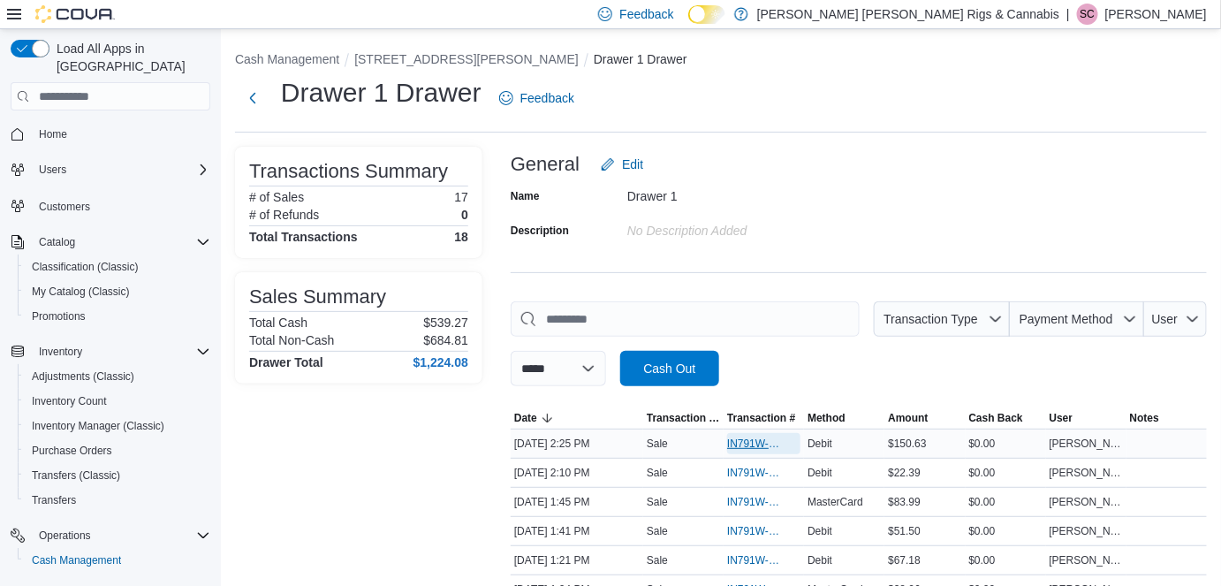
click at [735, 445] on span "IN791W-33352" at bounding box center [755, 444] width 56 height 14
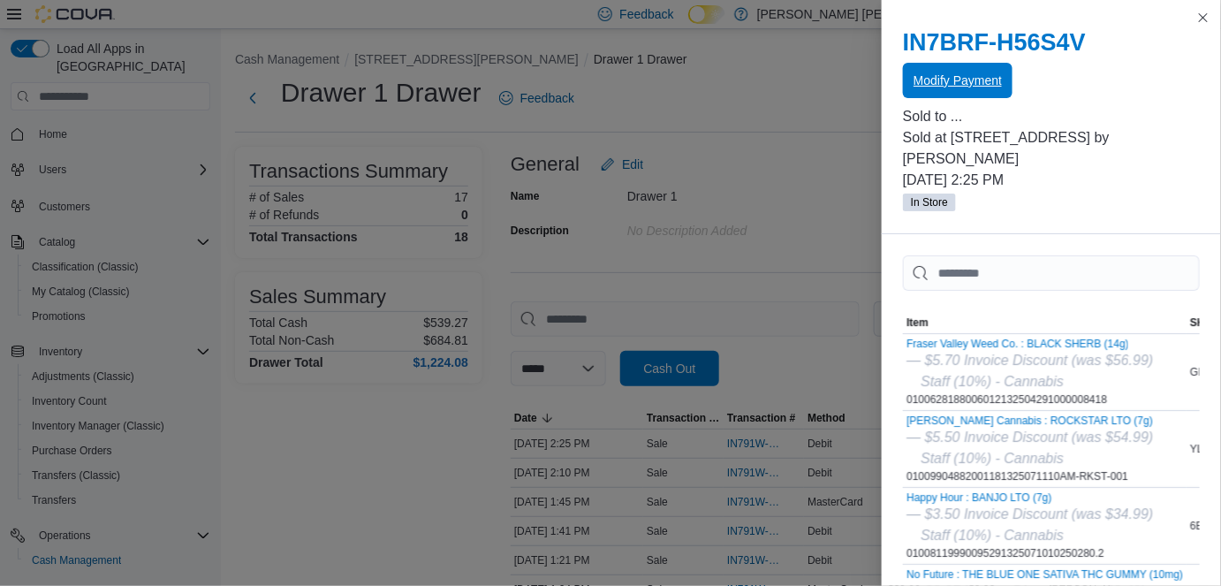
click at [968, 78] on span "Modify Payment" at bounding box center [958, 81] width 88 height 18
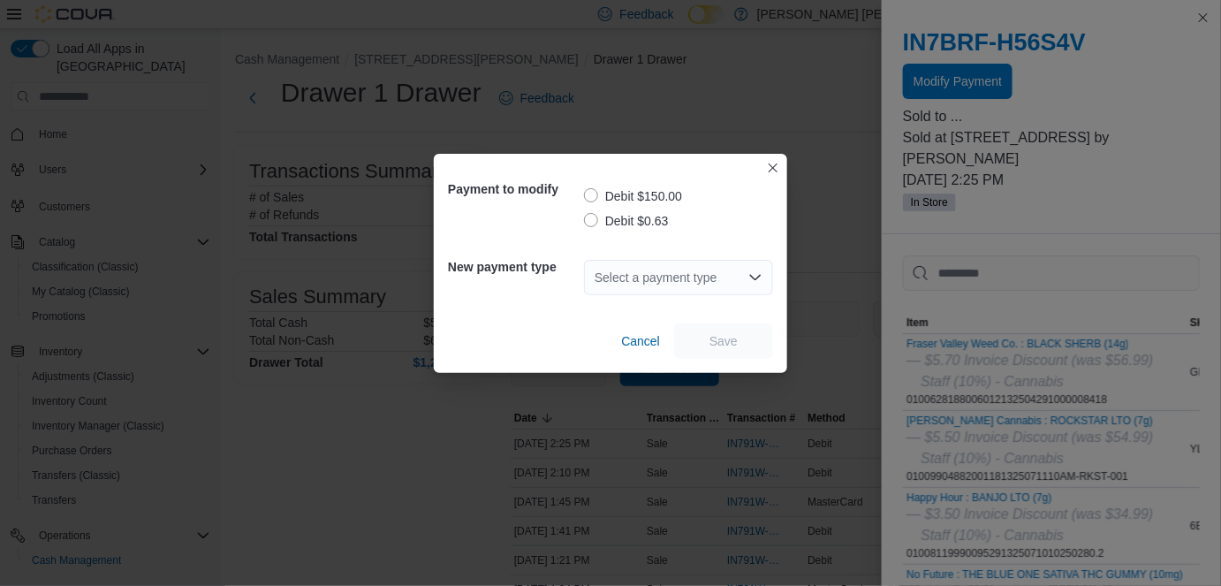
click at [598, 196] on label "Debit $150.00" at bounding box center [633, 196] width 98 height 21
click at [679, 290] on div "Select a payment type" at bounding box center [678, 277] width 189 height 35
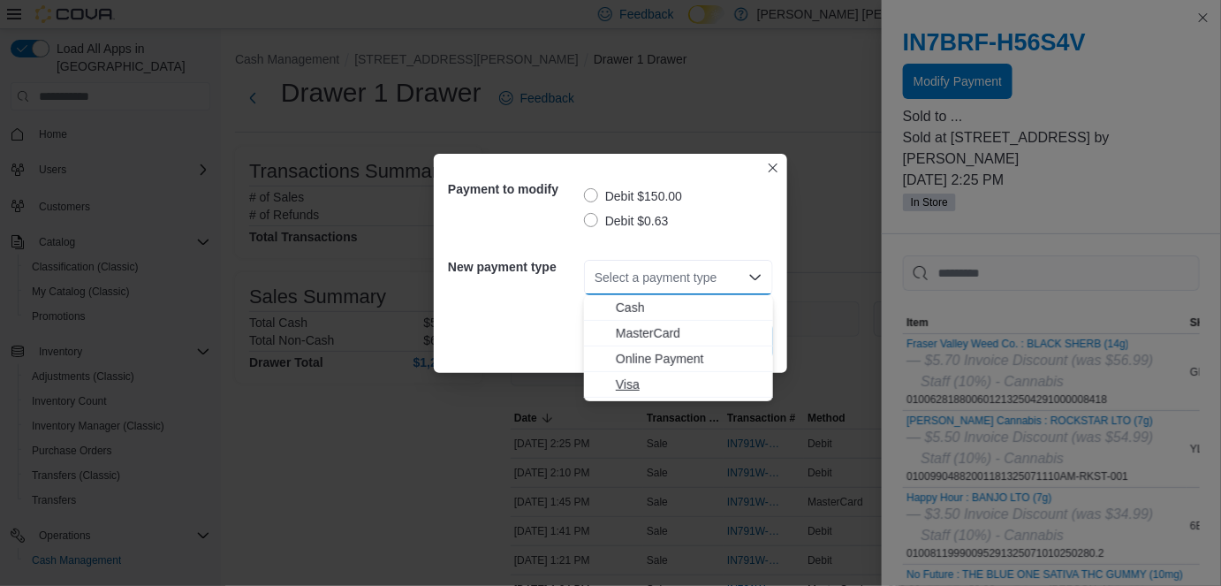
click at [627, 387] on span "Visa" at bounding box center [689, 385] width 147 height 18
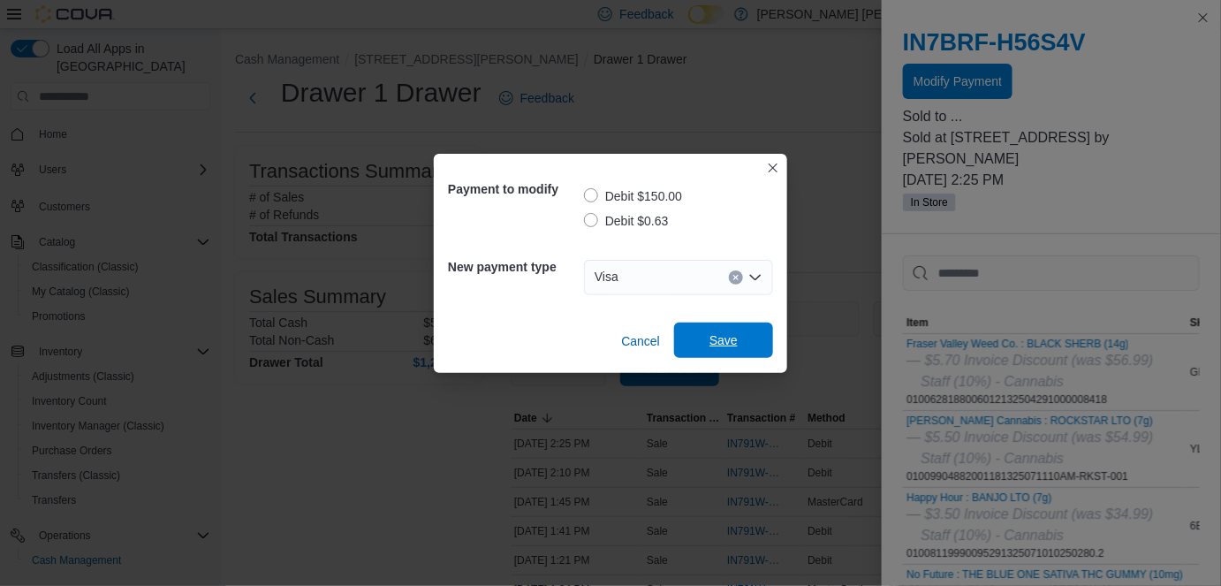
click at [726, 328] on span "Save" at bounding box center [724, 340] width 78 height 35
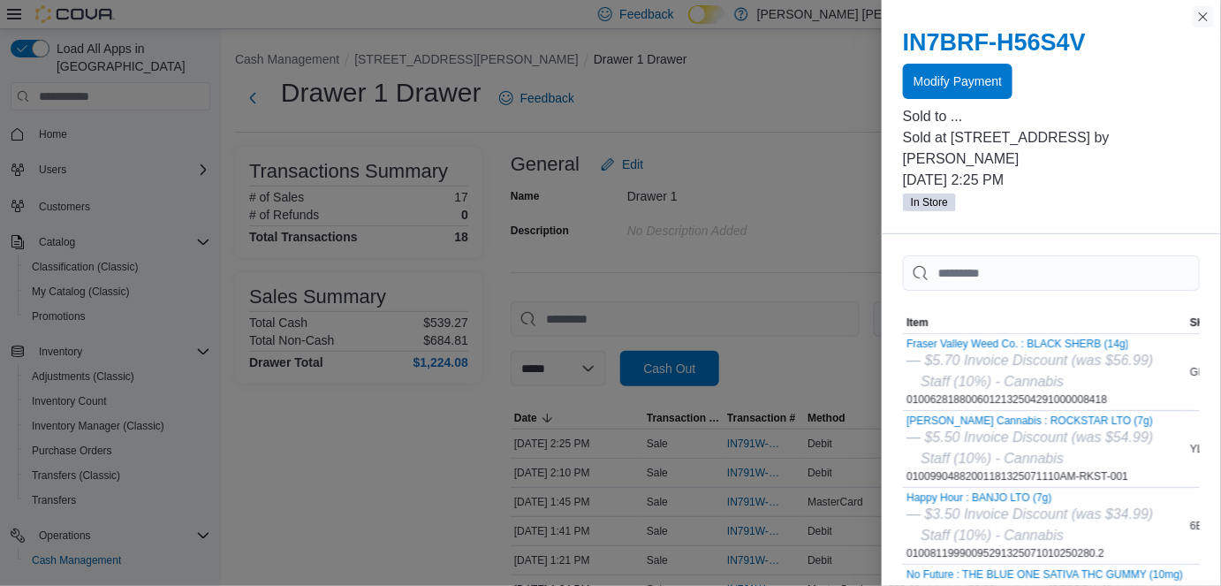
click at [1202, 20] on button "Close this dialog" at bounding box center [1203, 16] width 21 height 21
